Goal: Task Accomplishment & Management: Manage account settings

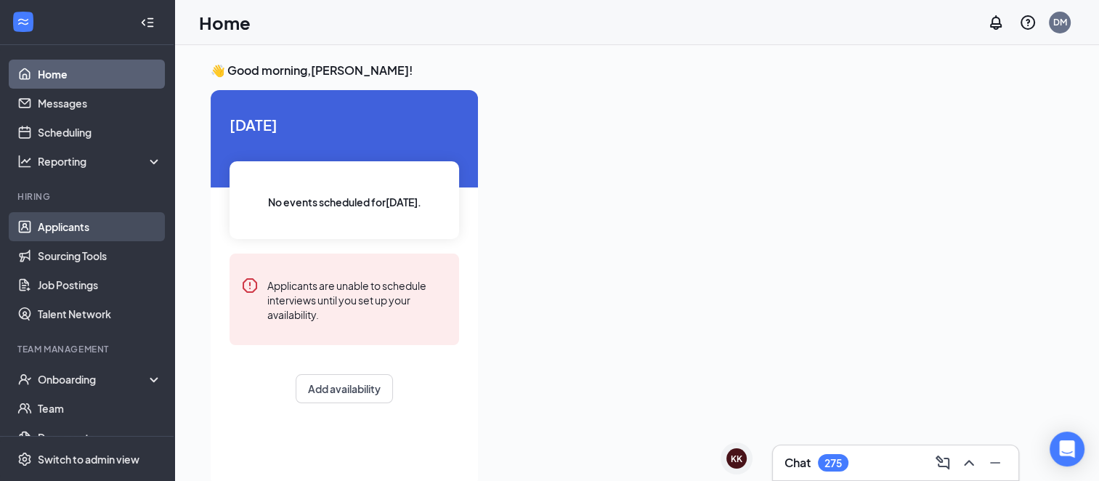
click at [73, 238] on link "Applicants" at bounding box center [100, 226] width 124 height 29
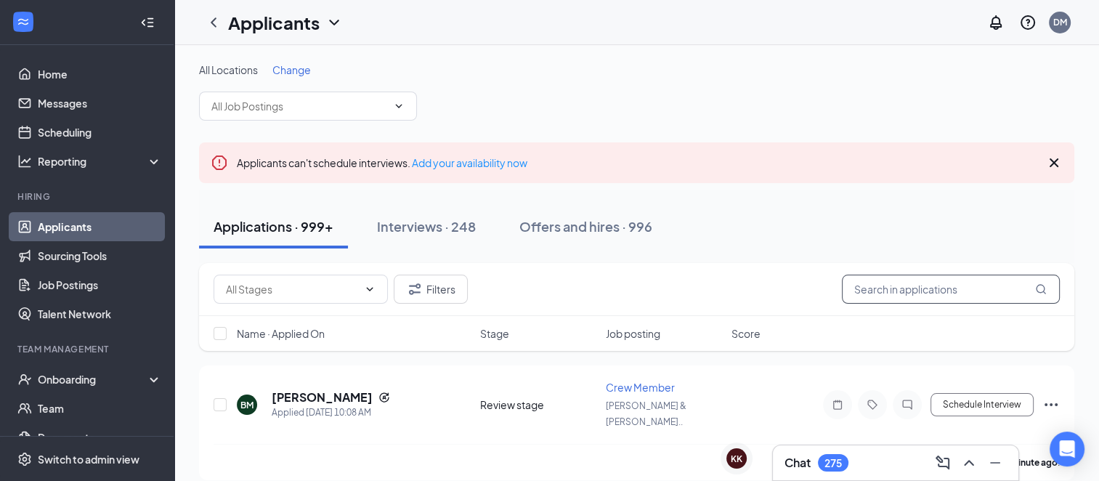
click at [959, 281] on input "text" at bounding box center [951, 289] width 218 height 29
type input "[PERSON_NAME]"
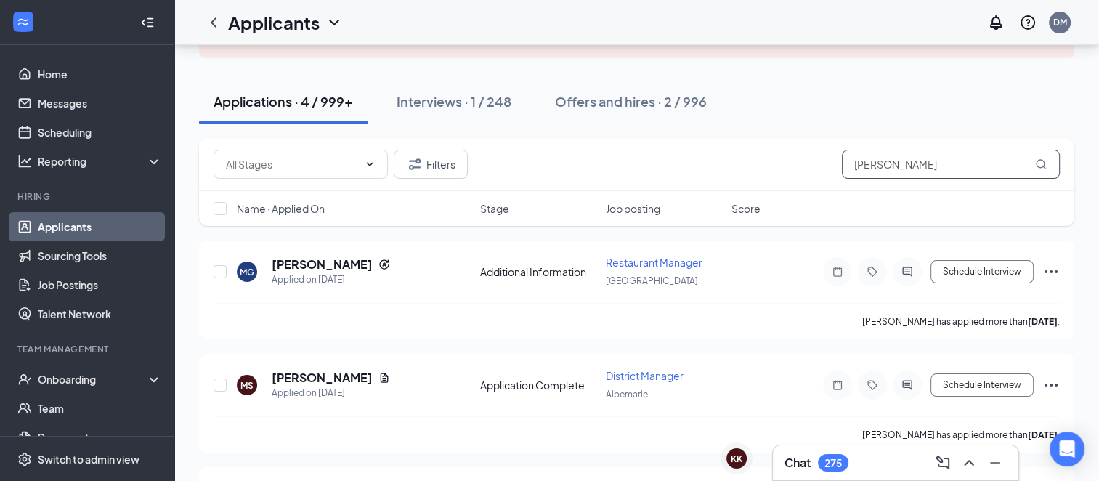
scroll to position [127, 0]
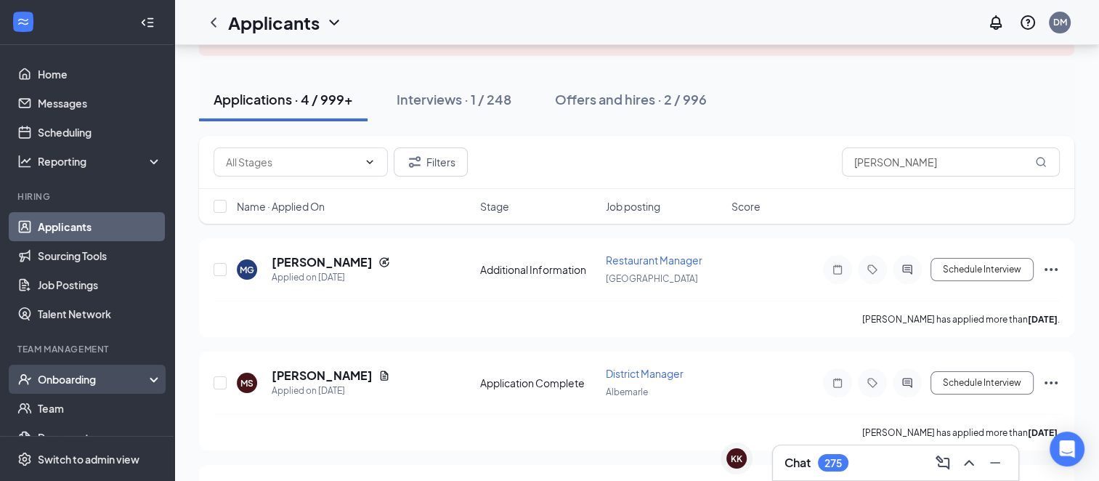
click at [80, 381] on div "Onboarding" at bounding box center [94, 379] width 112 height 15
click at [82, 403] on link "Overview" at bounding box center [100, 408] width 124 height 29
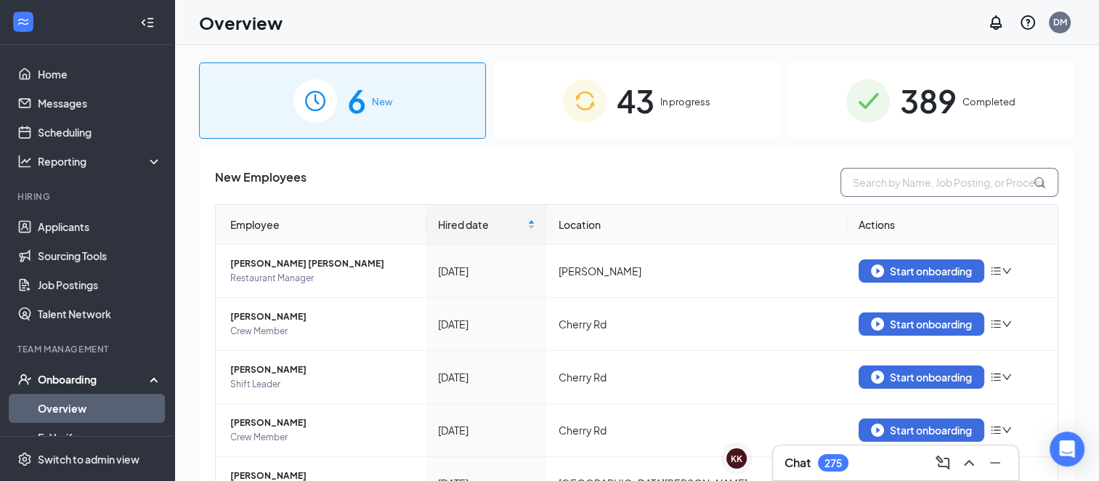
click at [886, 184] on input "text" at bounding box center [949, 182] width 218 height 29
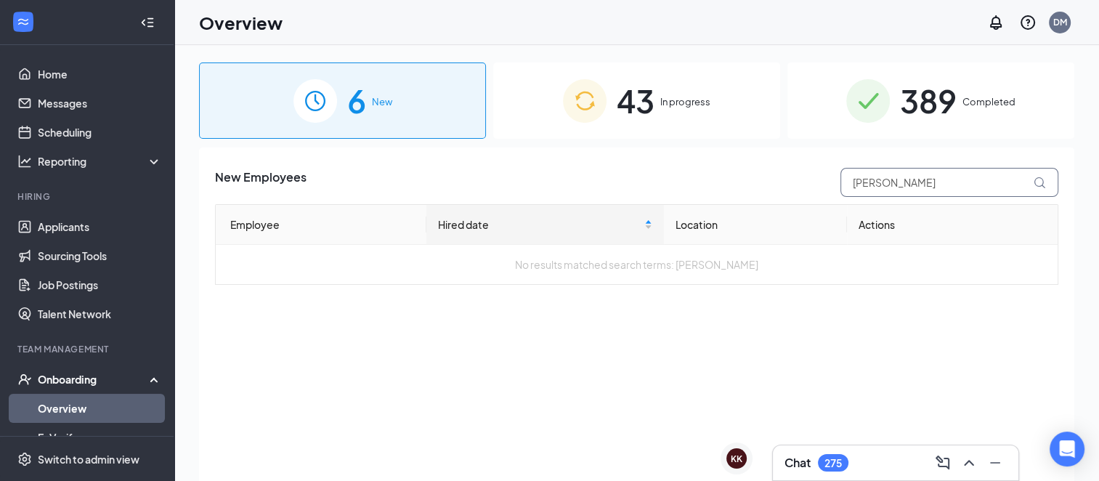
type input "[PERSON_NAME]"
click at [1043, 180] on icon at bounding box center [1039, 182] width 12 height 12
click at [1039, 180] on icon at bounding box center [1039, 182] width 12 height 12
click at [671, 109] on span "In progress" at bounding box center [685, 101] width 50 height 15
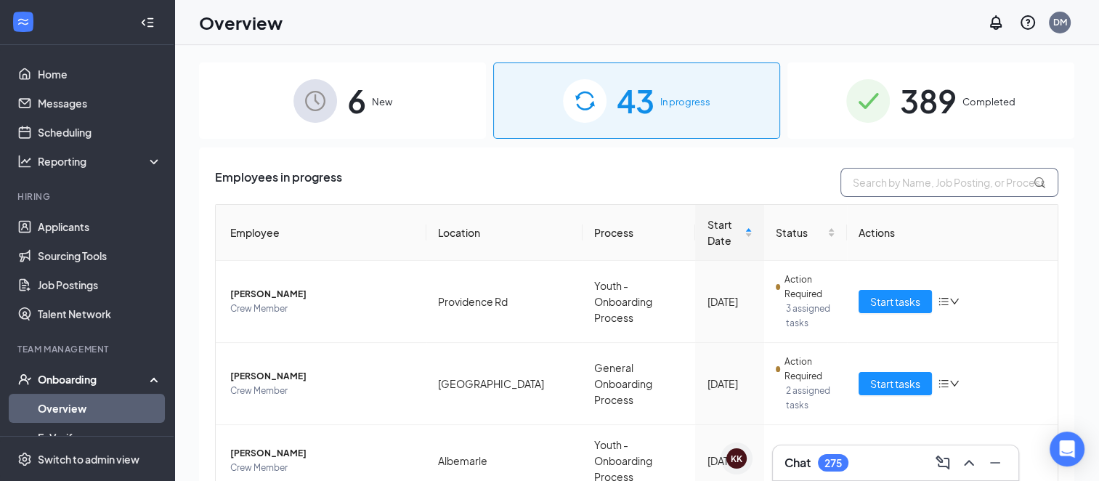
click at [877, 186] on input "text" at bounding box center [949, 182] width 218 height 29
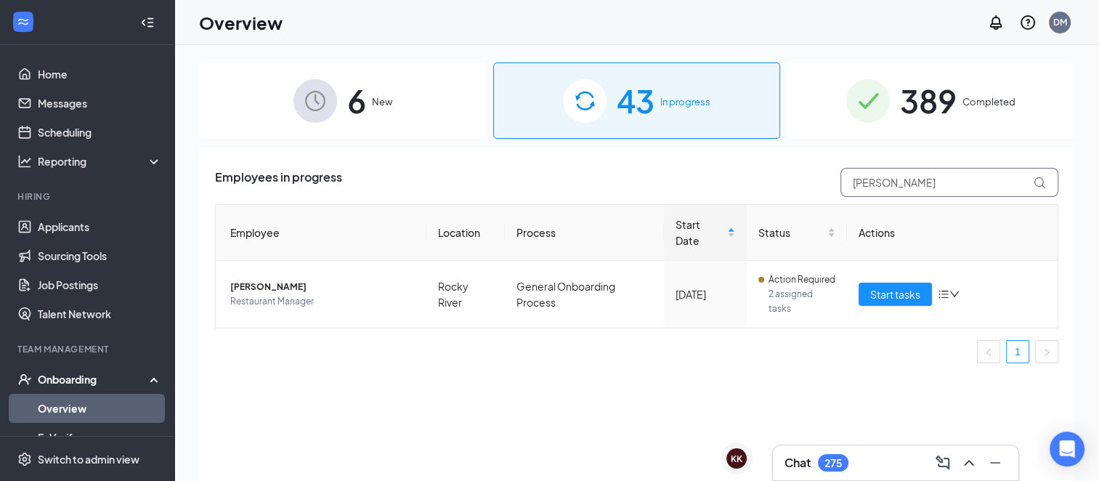
type input "[PERSON_NAME]"
click at [276, 292] on span "[PERSON_NAME]" at bounding box center [322, 287] width 184 height 15
